Goal: Information Seeking & Learning: Understand process/instructions

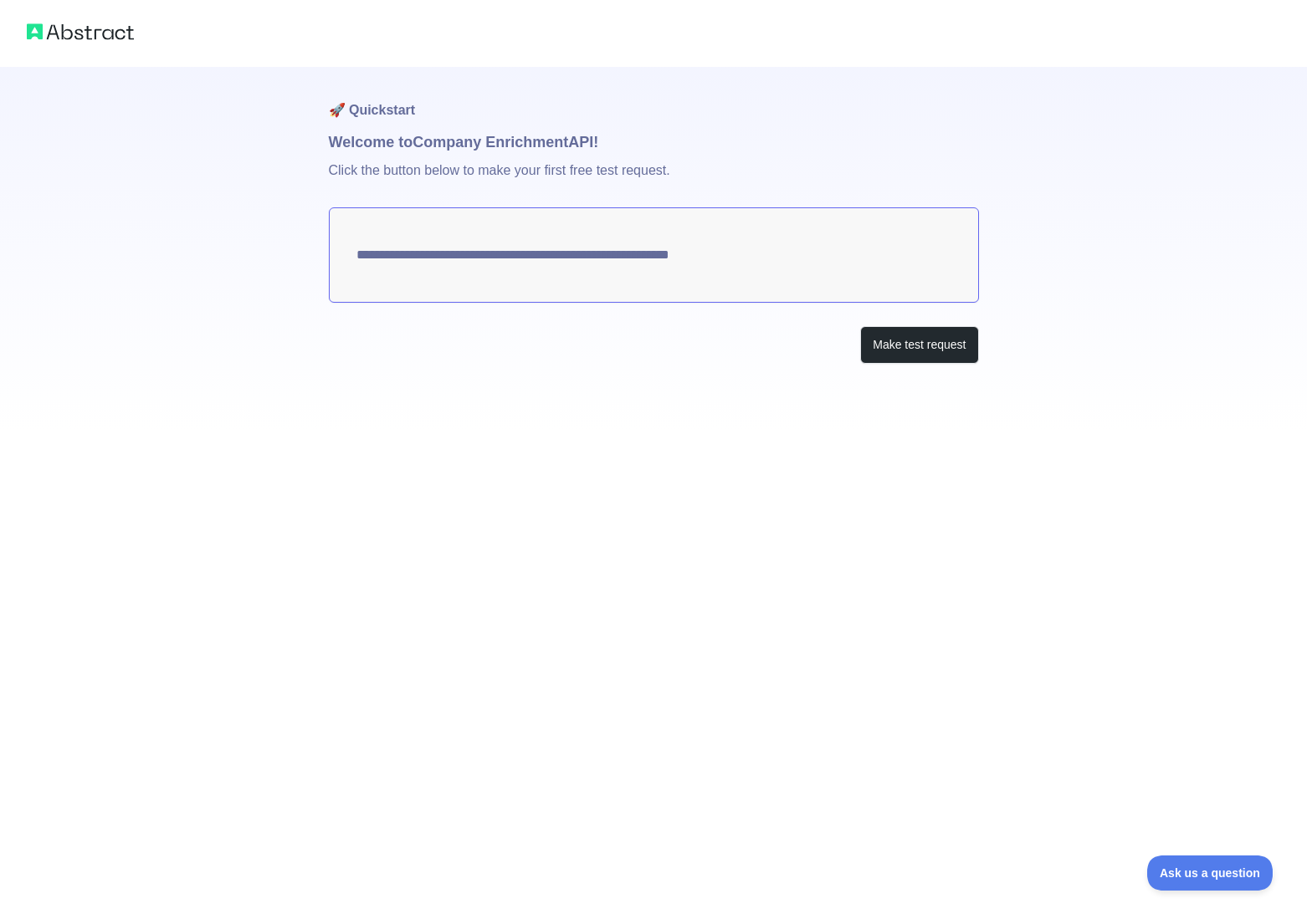
click at [898, 315] on div "**********" at bounding box center [654, 249] width 650 height 364
click at [900, 353] on button "Make test request" at bounding box center [919, 345] width 118 height 38
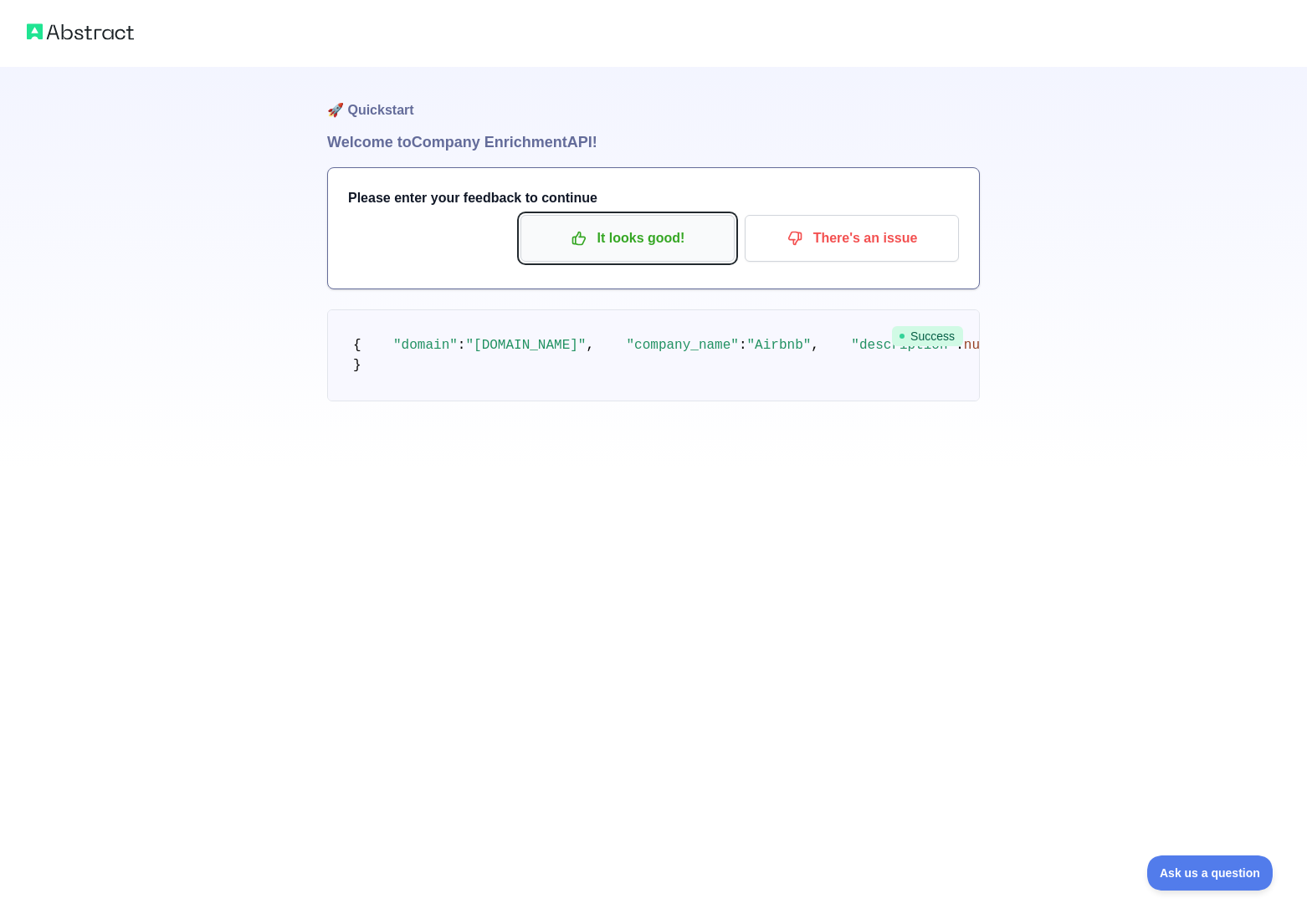
click at [650, 235] on p "It looks good!" at bounding box center [628, 238] width 189 height 28
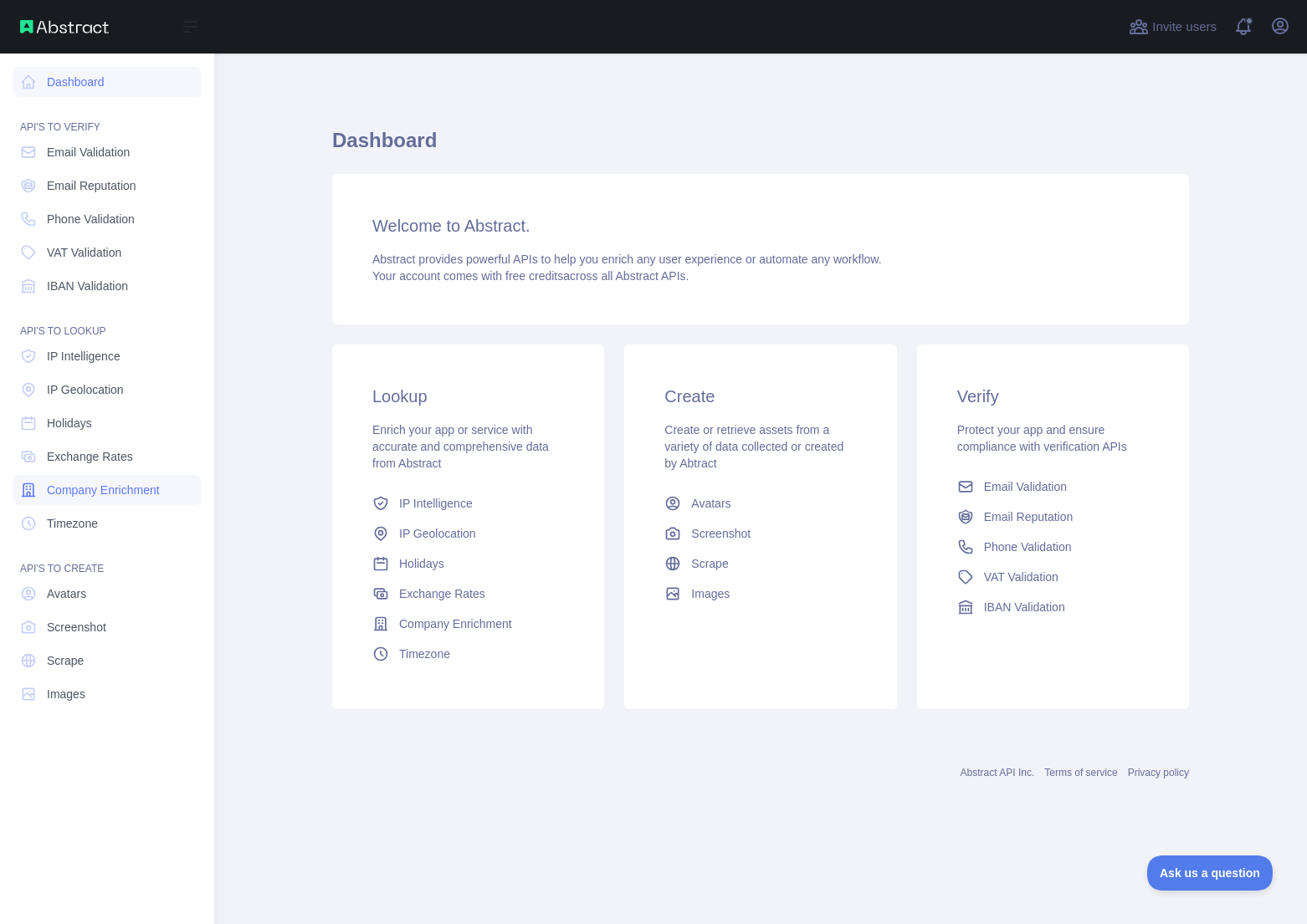
click at [66, 489] on span "Company Enrichment" at bounding box center [104, 489] width 113 height 17
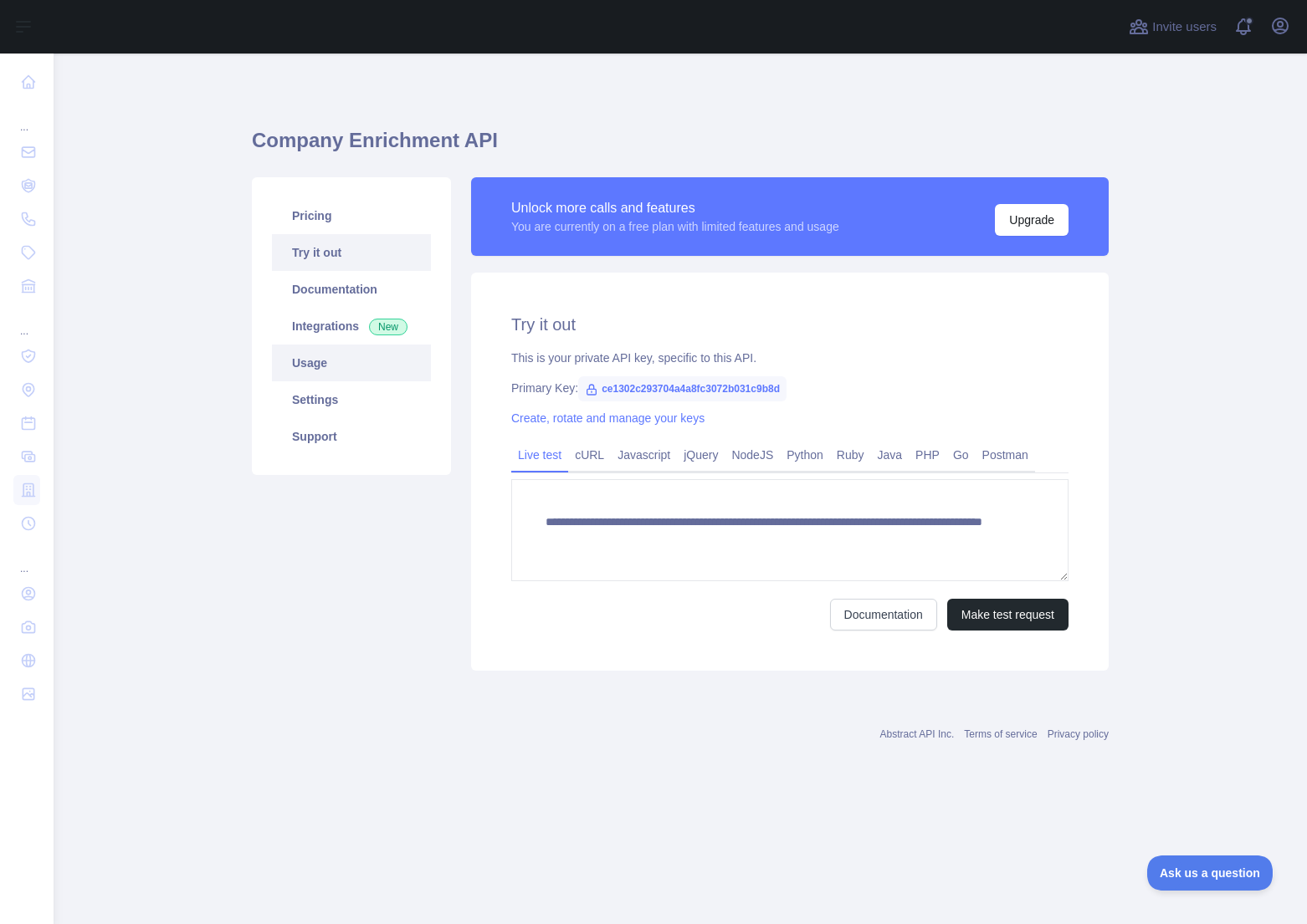
click at [340, 361] on link "Usage" at bounding box center [352, 363] width 159 height 37
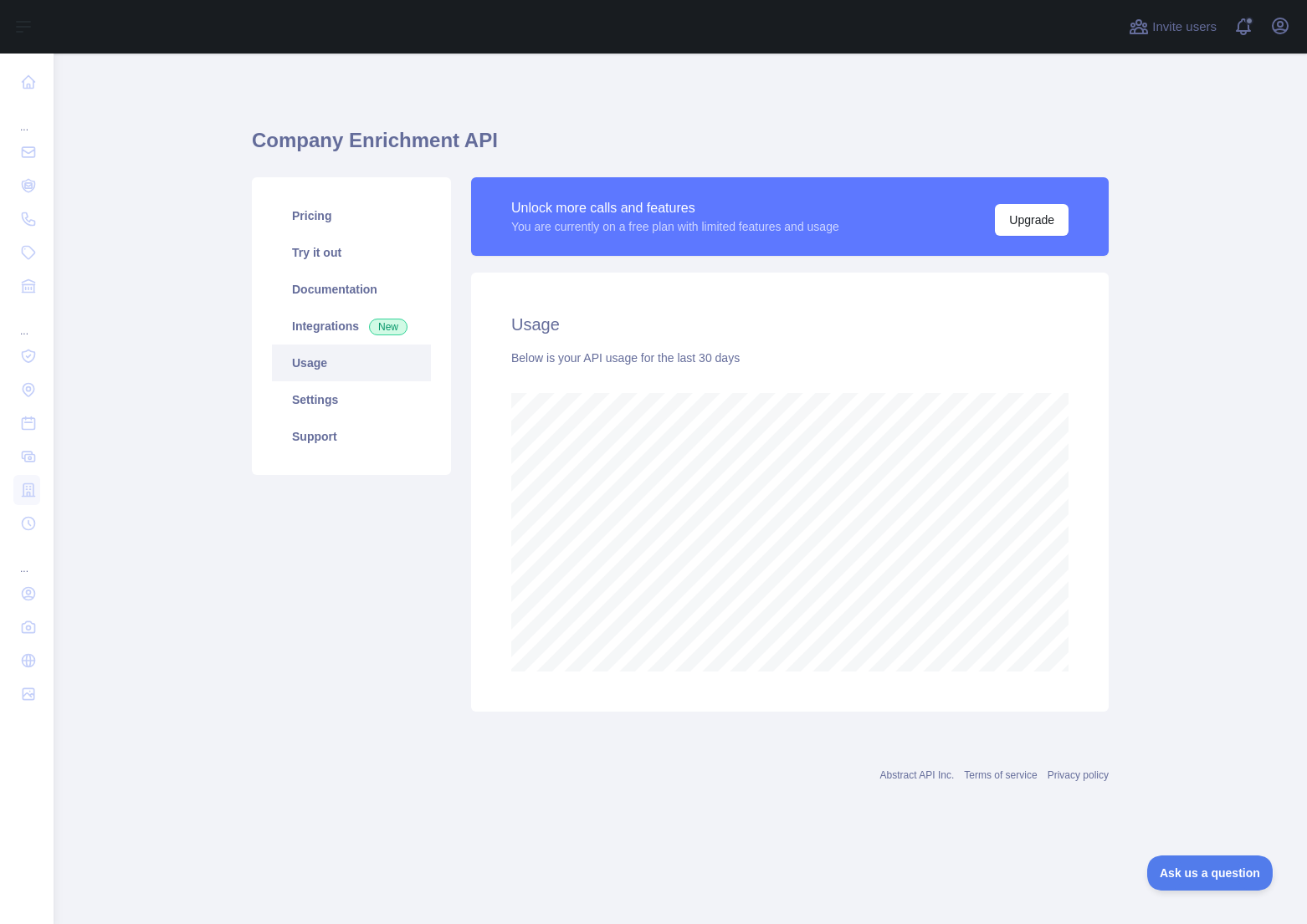
scroll to position [871, 1254]
click at [336, 265] on link "Try it out" at bounding box center [352, 253] width 159 height 37
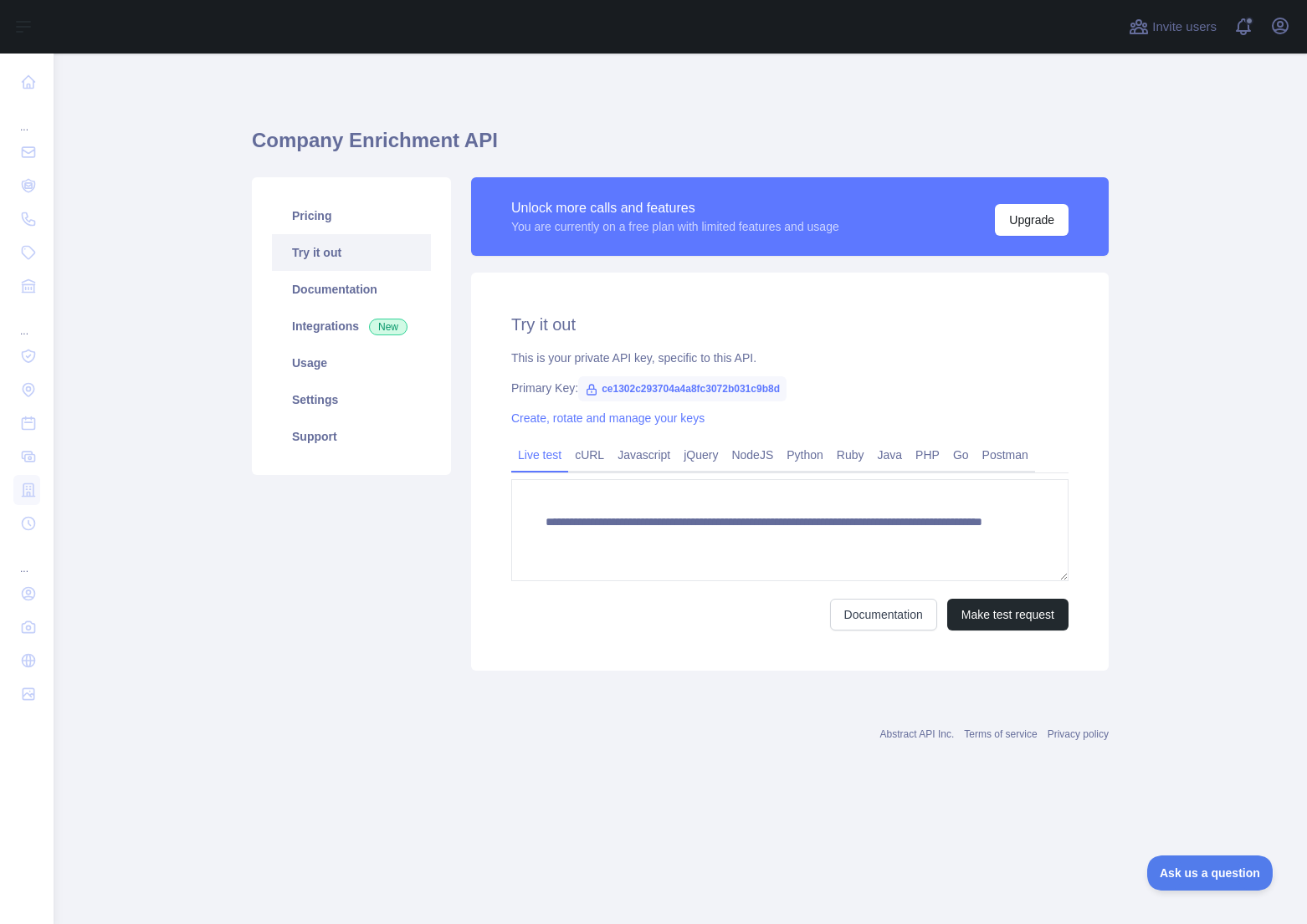
click at [649, 389] on span "ce1302c293704a4a8fc3072b031c9b8d" at bounding box center [682, 389] width 208 height 25
copy span "ce1302c293704a4a8fc3072b031c9b8d"
